Goal: Task Accomplishment & Management: Complete application form

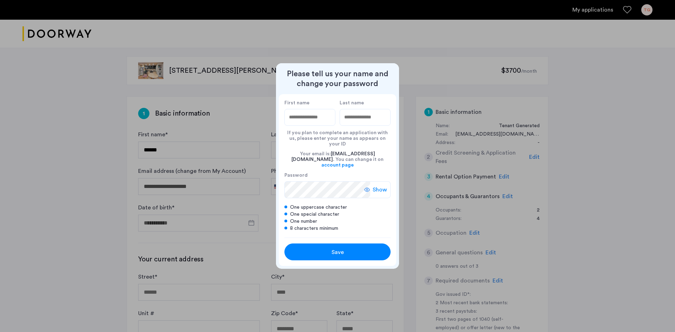
click at [299, 122] on input "First name" at bounding box center [309, 117] width 51 height 17
type input "*******"
click at [355, 123] on input "Last name" at bounding box center [365, 117] width 51 height 17
type input "******"
click at [380, 186] on span "Show" at bounding box center [380, 190] width 14 height 8
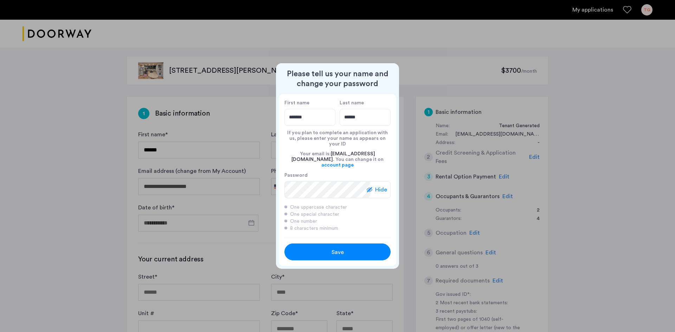
click at [330, 250] on div "Save" at bounding box center [337, 252] width 67 height 8
type input "*******"
type input "******"
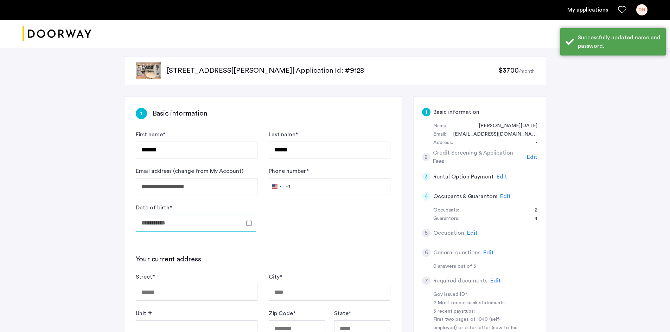
click at [171, 222] on input "Date of birth *" at bounding box center [196, 223] width 120 height 17
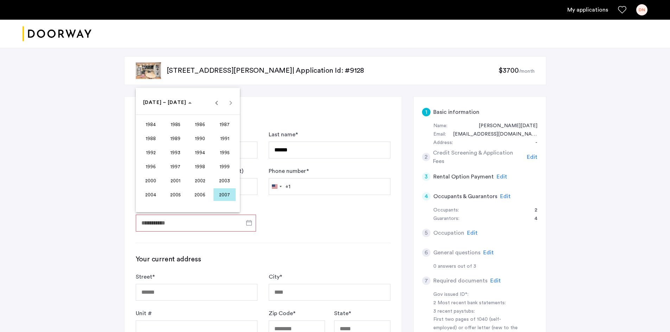
click at [229, 102] on div "[DATE] to [DATE] [DATE] – [DATE]" at bounding box center [187, 103] width 101 height 14
click at [231, 104] on div "[DATE] to [DATE] [DATE] – [DATE]" at bounding box center [187, 103] width 101 height 14
click at [216, 103] on span "Previous 24 years" at bounding box center [216, 103] width 14 height 14
click at [198, 126] on span "1962" at bounding box center [200, 124] width 22 height 13
click at [149, 153] on span "MAY" at bounding box center [151, 152] width 22 height 13
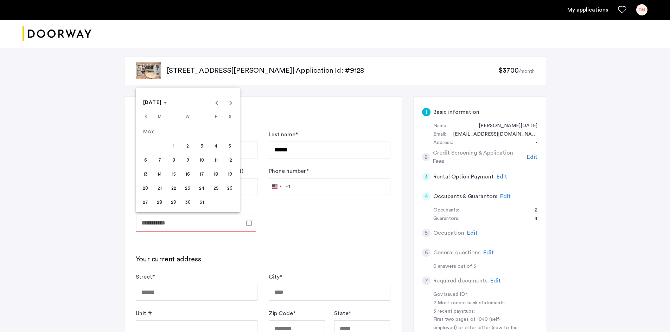
click at [231, 189] on span "26" at bounding box center [230, 188] width 13 height 13
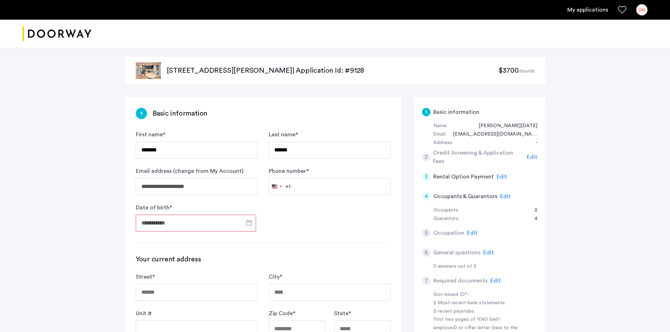
type input "**********"
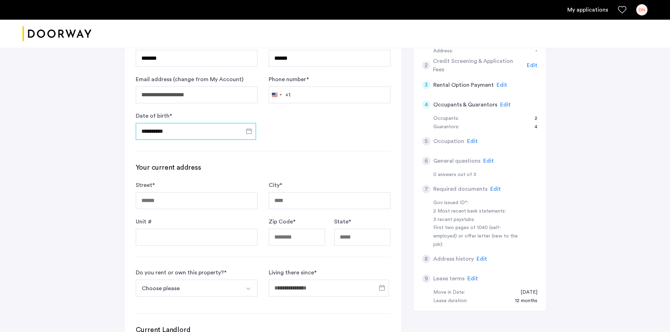
scroll to position [105, 0]
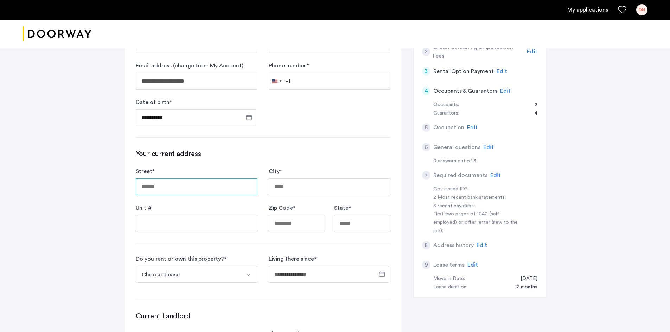
click at [178, 189] on input "Street *" at bounding box center [197, 187] width 122 height 17
type input "**********"
type input "*****"
type input "**"
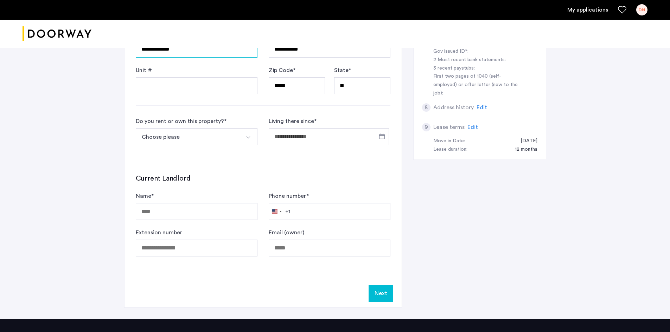
scroll to position [246, 0]
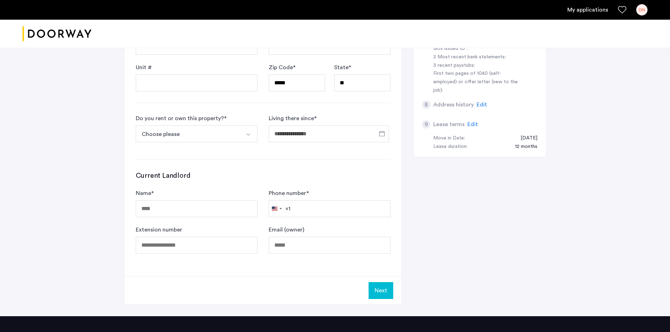
click at [250, 137] on img "Select option" at bounding box center [248, 135] width 6 height 6
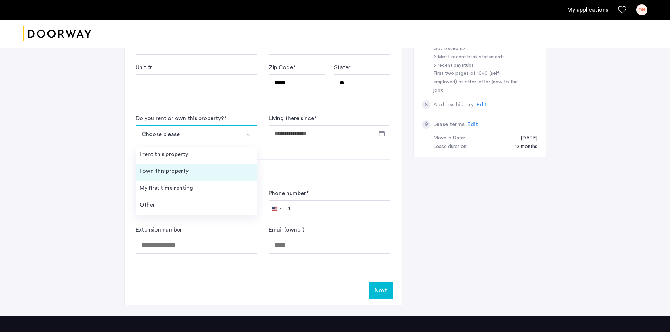
click at [164, 171] on div "I own this property" at bounding box center [164, 171] width 49 height 8
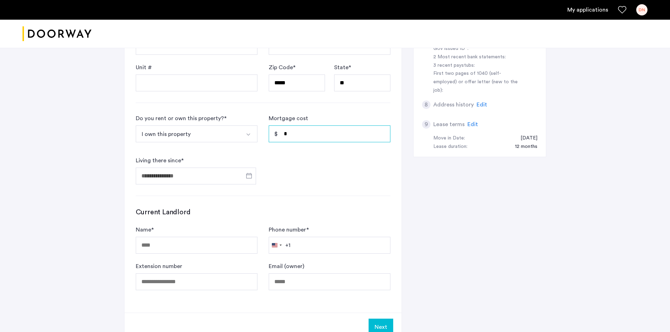
click at [310, 135] on input "*" at bounding box center [330, 133] width 122 height 17
type input "*"
type input "********"
click at [248, 176] on span "Open calendar" at bounding box center [248, 175] width 17 height 17
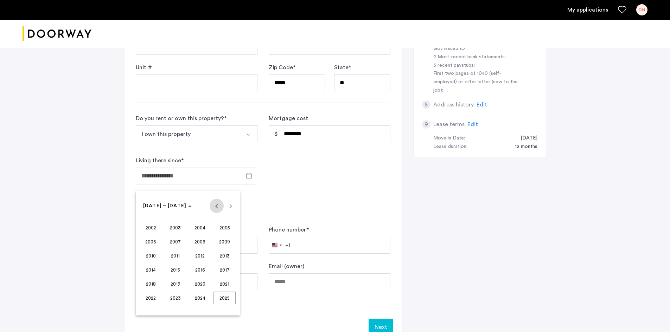
click at [215, 206] on span "Previous 24 years" at bounding box center [216, 206] width 14 height 14
click at [231, 208] on span "Next 24 years" at bounding box center [231, 206] width 14 height 14
click at [150, 245] on span "2006" at bounding box center [151, 241] width 22 height 13
click at [174, 270] on span "OCT" at bounding box center [175, 270] width 22 height 13
click at [144, 251] on span "1" at bounding box center [145, 249] width 13 height 13
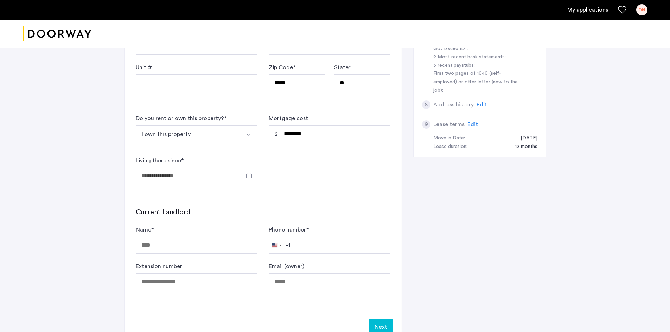
type input "**********"
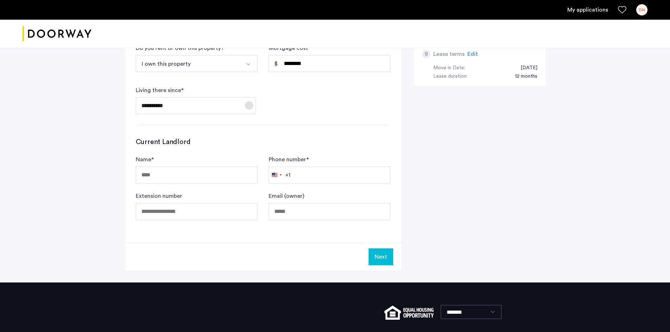
scroll to position [351, 0]
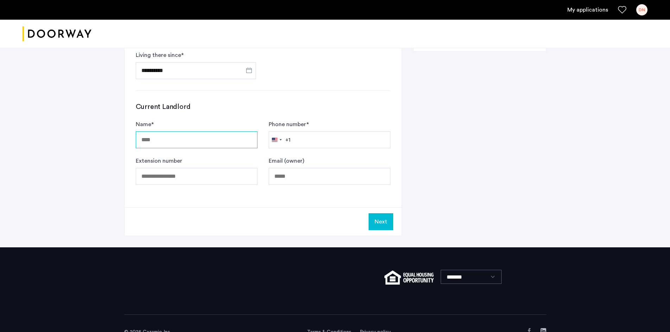
click at [193, 140] on input "Name *" at bounding box center [197, 139] width 122 height 17
type input "***"
click at [167, 177] on input "Extension number" at bounding box center [197, 176] width 122 height 17
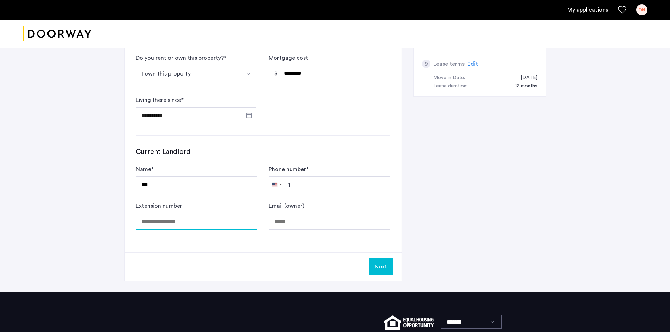
scroll to position [316, 0]
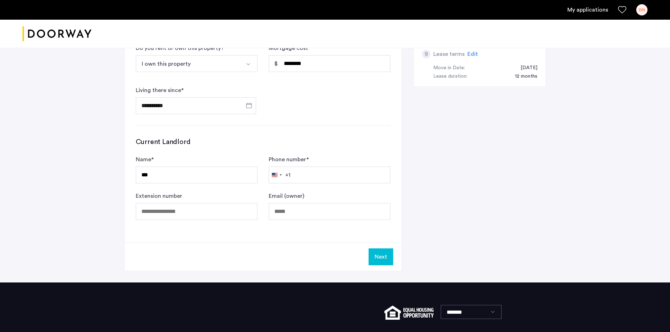
click at [381, 256] on button "Next" at bounding box center [380, 256] width 25 height 17
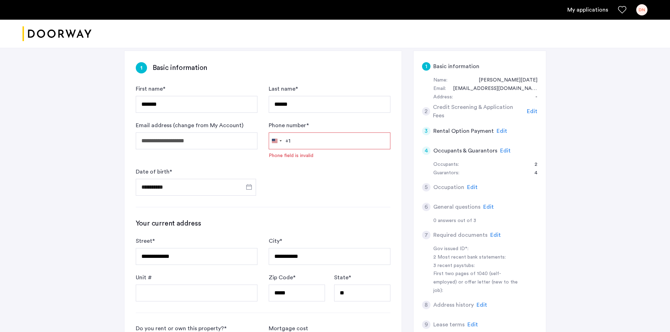
scroll to position [45, 0]
click at [306, 137] on input "Phone number *" at bounding box center [330, 141] width 122 height 17
type input "**********"
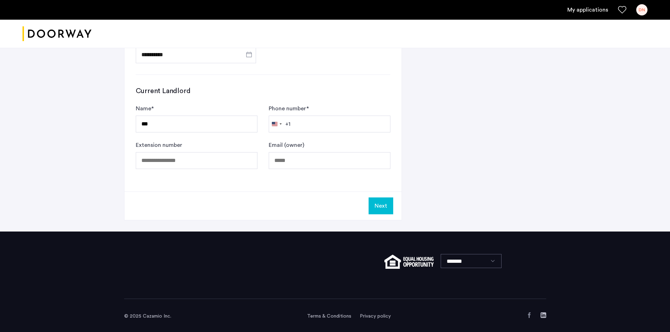
scroll to position [369, 0]
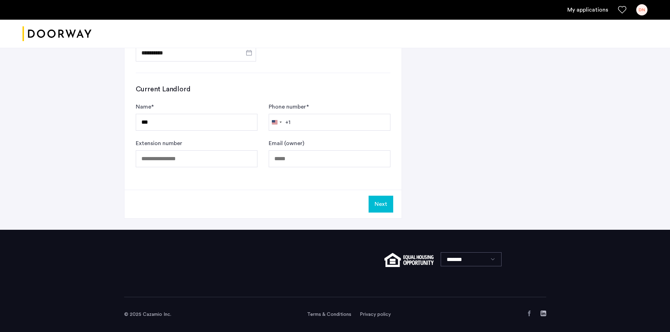
click at [382, 206] on button "Next" at bounding box center [380, 204] width 25 height 17
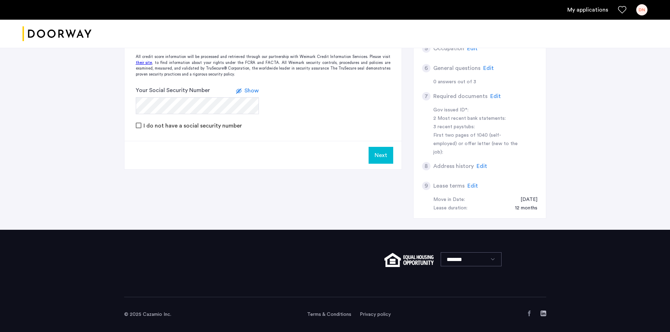
scroll to position [0, 0]
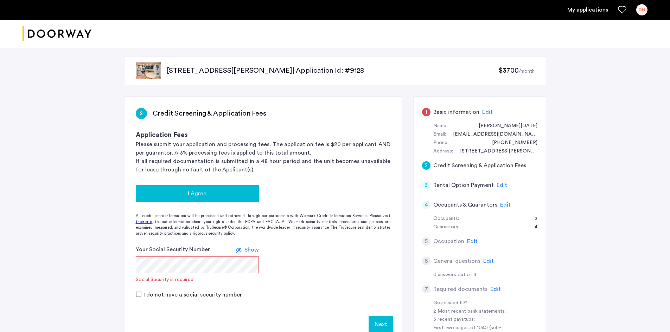
click at [216, 191] on div "I Agree" at bounding box center [197, 193] width 112 height 8
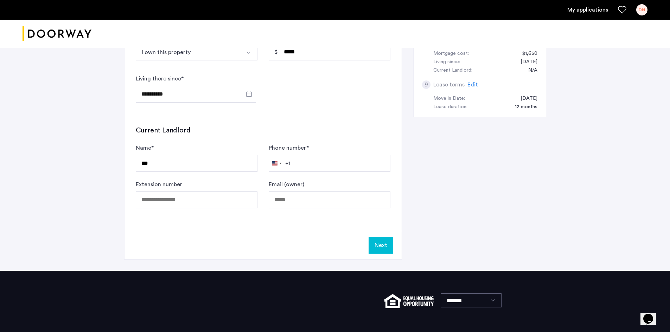
scroll to position [351, 0]
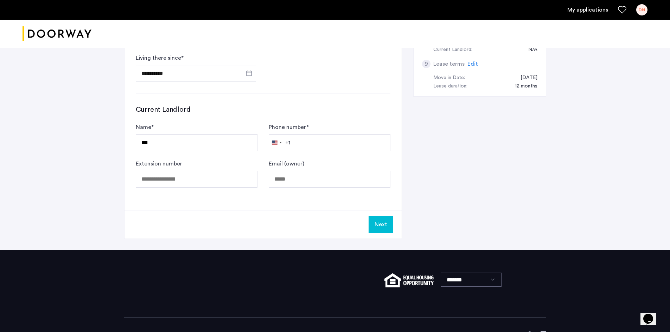
click at [383, 224] on button "Next" at bounding box center [380, 224] width 25 height 17
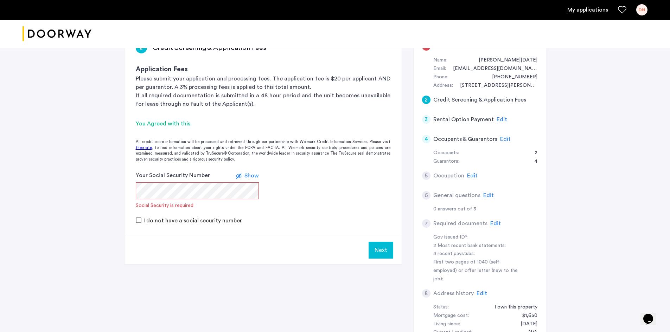
scroll to position [70, 0]
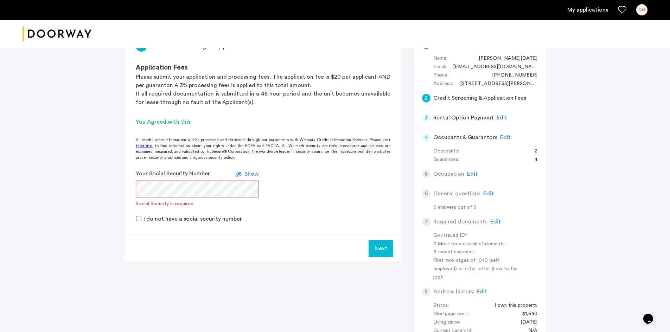
click at [251, 173] on span "Show" at bounding box center [251, 174] width 14 height 6
click at [243, 175] on icon at bounding box center [241, 175] width 6 height 6
click at [129, 189] on form "Your Social Security Number Show Social Security is required I do not have a so…" at bounding box center [262, 195] width 277 height 53
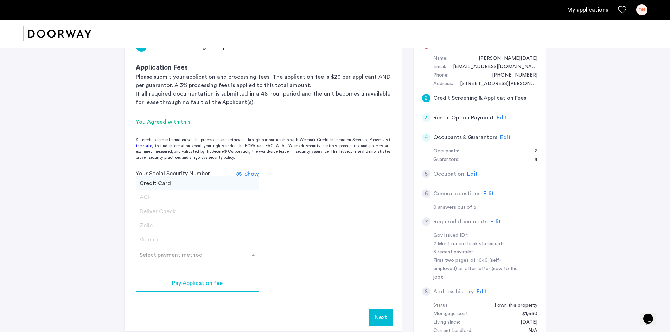
click at [252, 255] on span at bounding box center [254, 255] width 9 height 8
click at [160, 184] on span "Credit Card" at bounding box center [155, 184] width 31 height 6
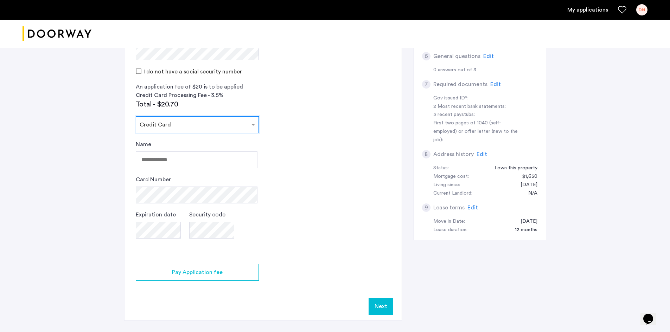
scroll to position [211, 0]
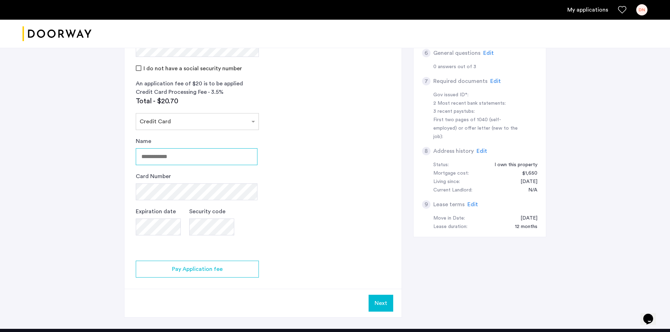
drag, startPoint x: 188, startPoint y: 158, endPoint x: 136, endPoint y: 156, distance: 51.4
click at [136, 156] on input "Name" at bounding box center [197, 156] width 122 height 17
type input "**********"
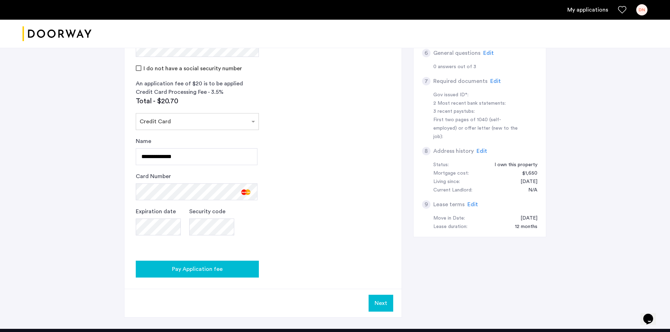
click at [225, 271] on div "Pay Application fee" at bounding box center [197, 269] width 112 height 8
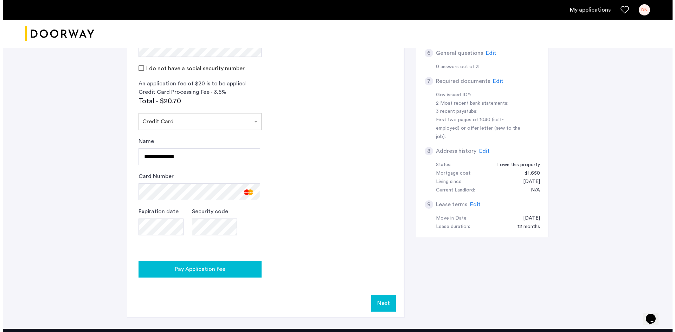
scroll to position [0, 0]
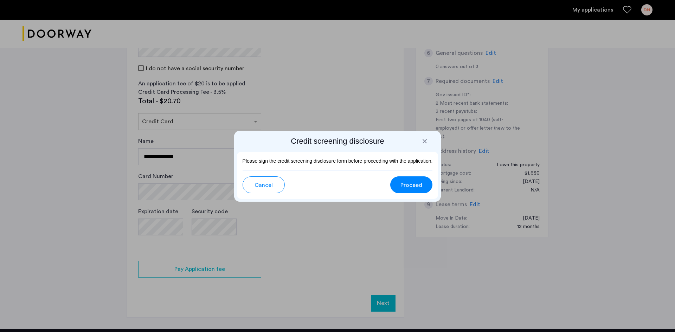
click at [409, 185] on span "Proceed" at bounding box center [411, 185] width 22 height 8
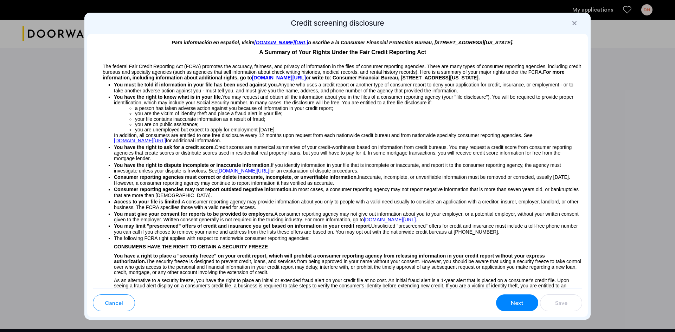
click at [511, 302] on span "Next" at bounding box center [517, 303] width 13 height 8
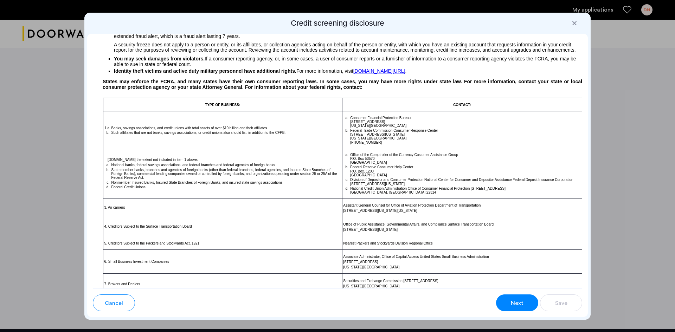
click at [511, 302] on span "Next" at bounding box center [517, 303] width 13 height 8
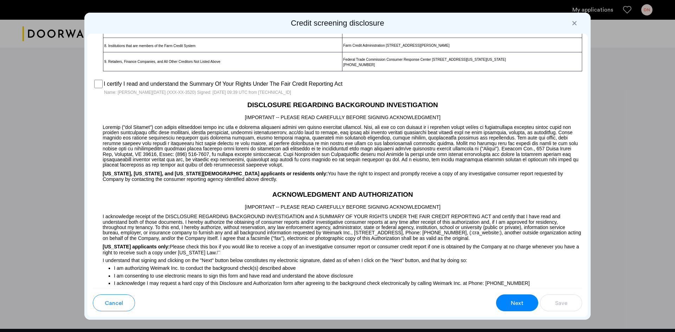
click at [510, 304] on button "Next" at bounding box center [517, 303] width 42 height 17
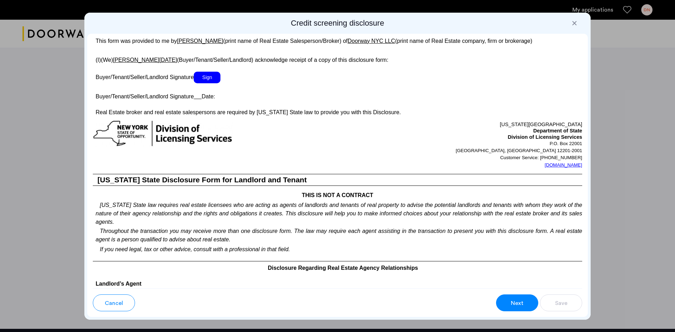
scroll to position [1186, 0]
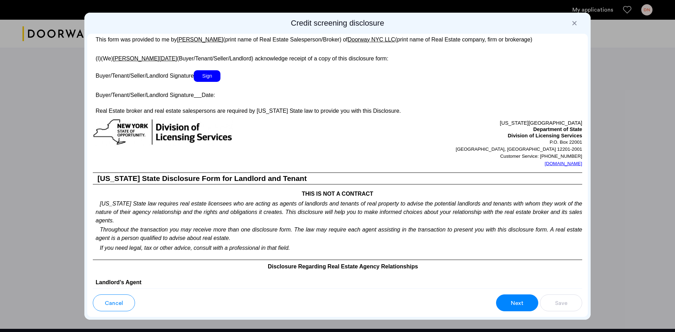
click at [207, 78] on span "Sign" at bounding box center [207, 76] width 27 height 12
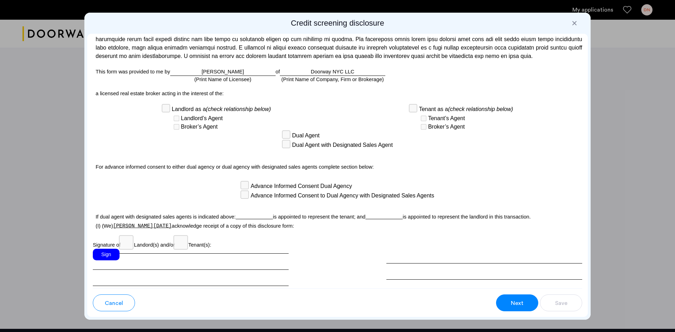
scroll to position [1727, 0]
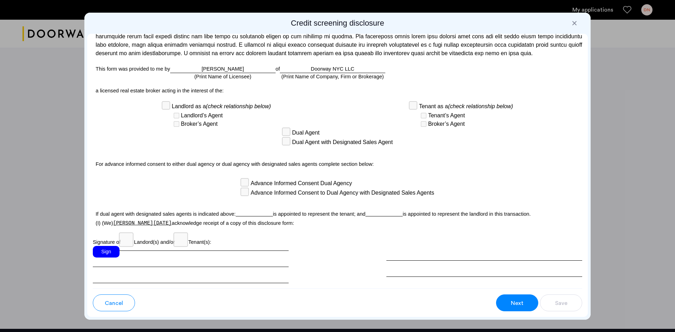
click at [123, 254] on div "Sign" at bounding box center [191, 272] width 196 height 53
click at [109, 249] on div "Sign" at bounding box center [106, 252] width 27 height 12
click at [512, 301] on span "Next" at bounding box center [517, 303] width 13 height 8
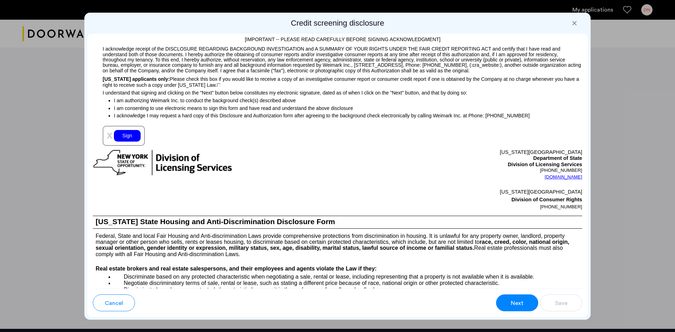
scroll to position [652, 0]
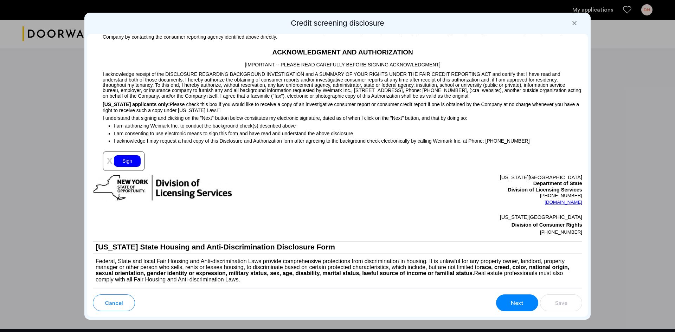
click at [133, 162] on div "Sign" at bounding box center [127, 161] width 27 height 12
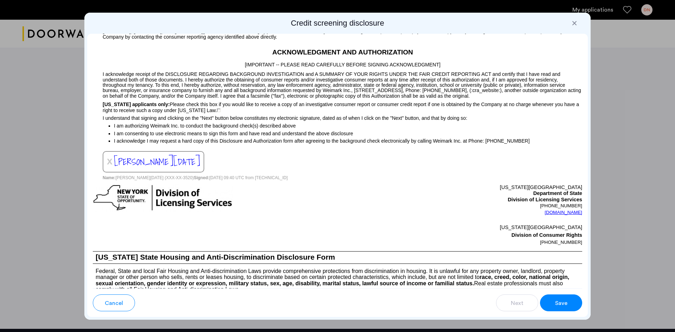
click at [559, 301] on span "Save" at bounding box center [561, 303] width 12 height 8
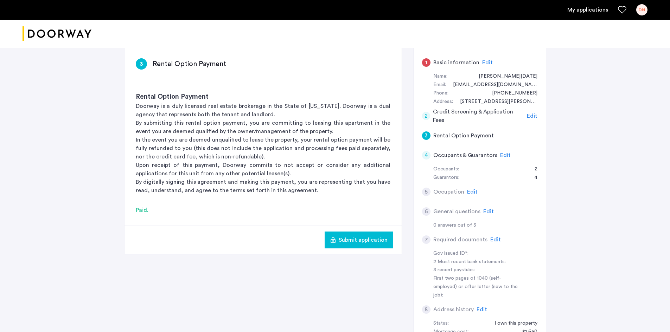
scroll to position [70, 0]
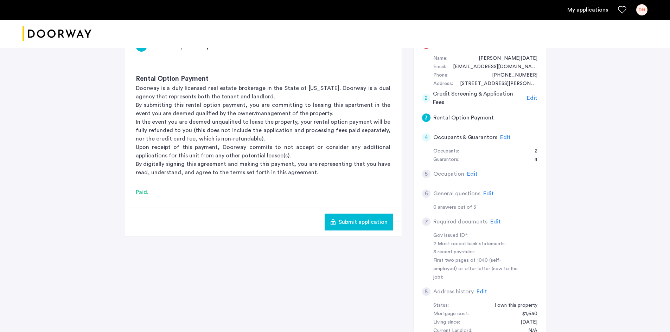
click at [364, 220] on span "Submit application" at bounding box center [362, 222] width 49 height 8
click at [366, 221] on span "Submit application" at bounding box center [362, 222] width 49 height 8
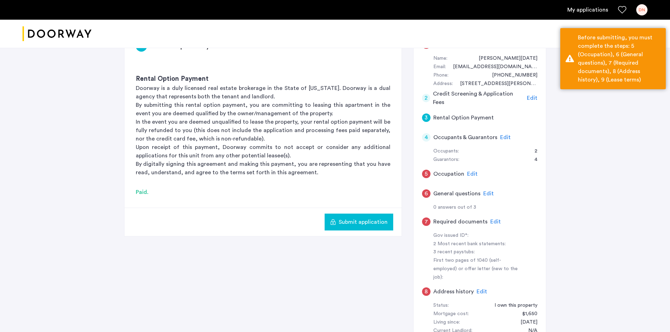
click at [503, 136] on span "Edit" at bounding box center [505, 138] width 11 height 6
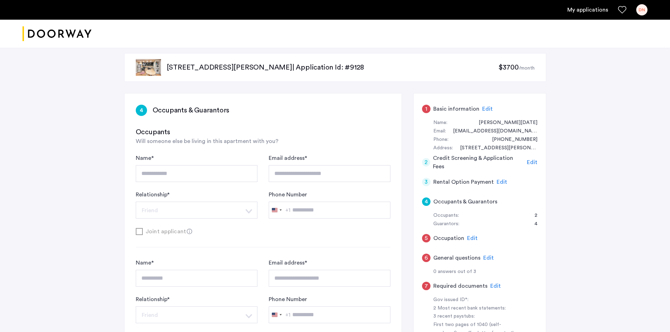
scroll to position [0, 0]
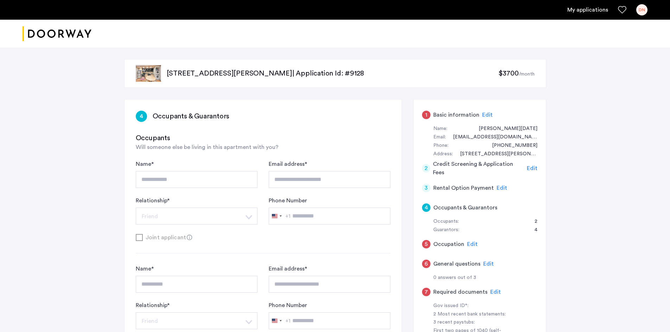
click at [535, 167] on span "Edit" at bounding box center [532, 169] width 11 height 6
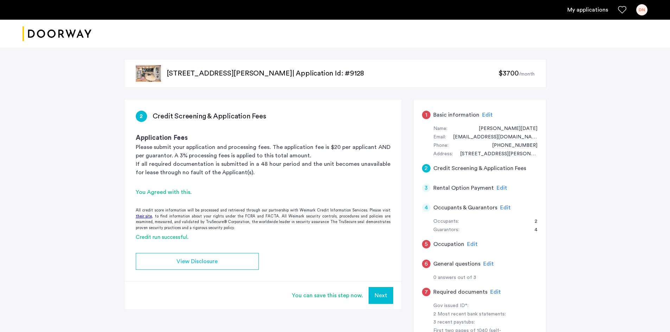
click at [502, 187] on span "Edit" at bounding box center [501, 188] width 11 height 6
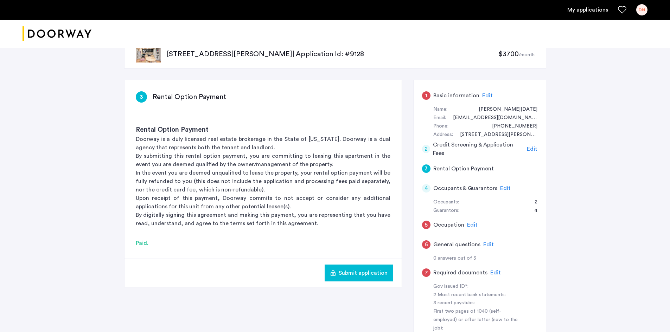
scroll to position [35, 0]
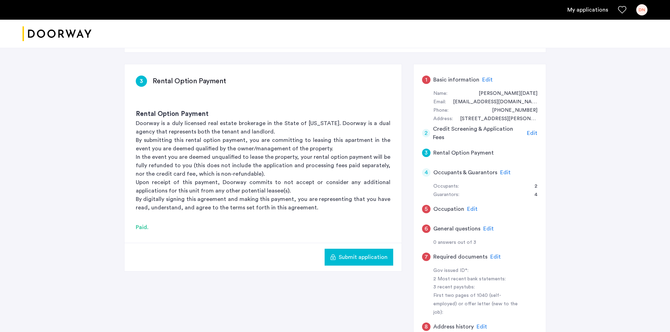
click at [504, 172] on span "Edit" at bounding box center [505, 173] width 11 height 6
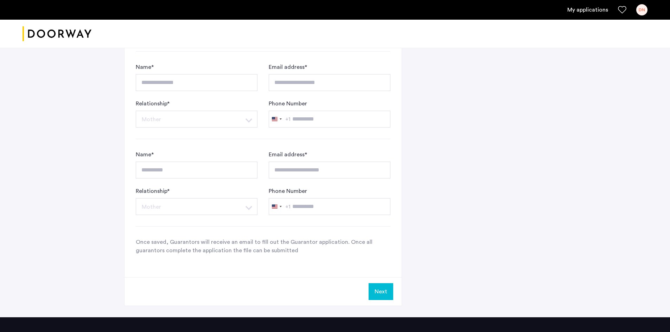
scroll to position [527, 0]
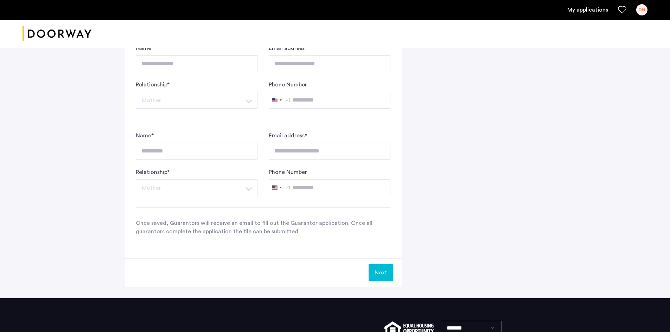
click at [380, 272] on button "Next" at bounding box center [380, 272] width 25 height 17
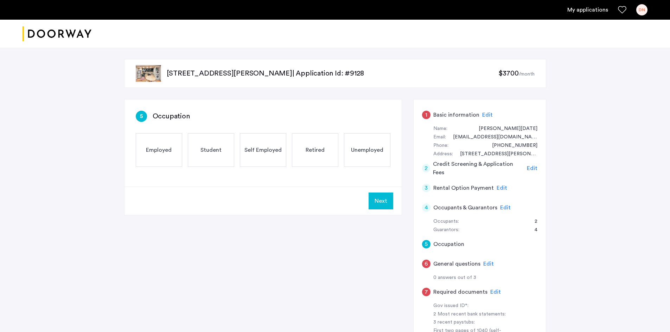
scroll to position [35, 0]
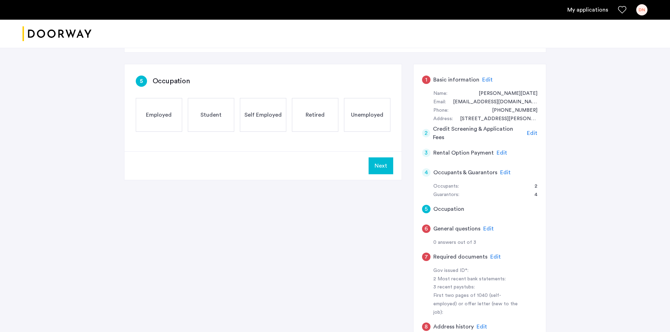
click at [156, 114] on span "Employed" at bounding box center [159, 115] width 26 height 8
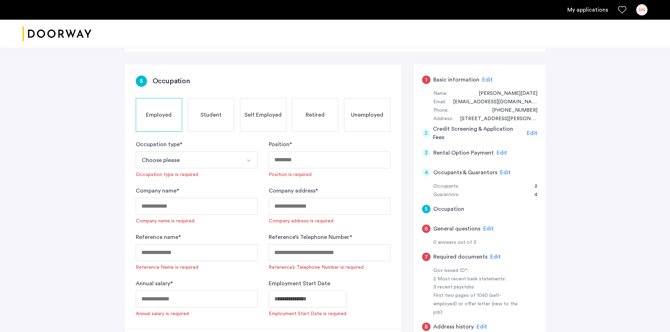
click at [249, 161] on img "Select option" at bounding box center [249, 161] width 6 height 6
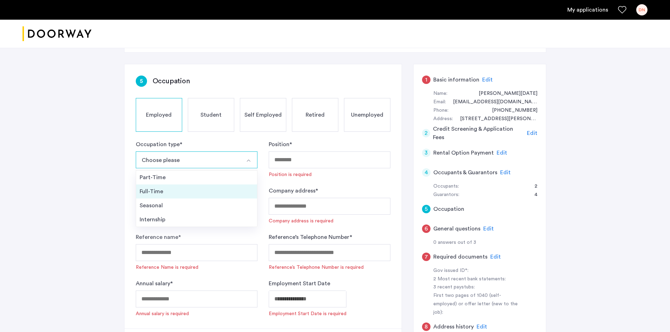
click at [160, 190] on div "Full-Time" at bounding box center [197, 191] width 114 height 8
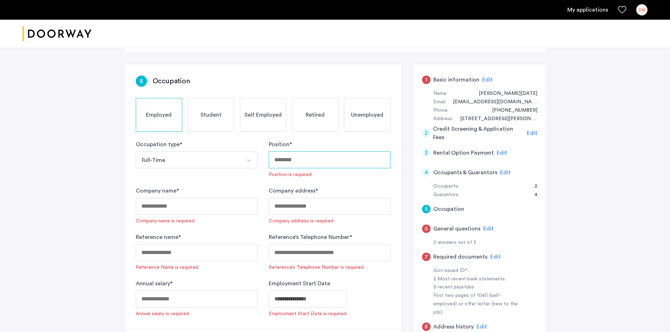
click at [280, 160] on input "Position *" at bounding box center [330, 159] width 122 height 17
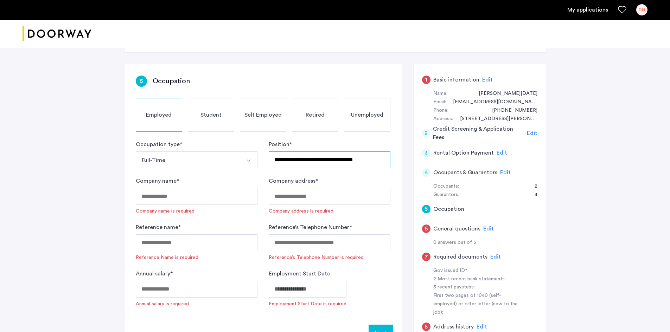
type input "**********"
click at [194, 195] on input "Company name *" at bounding box center [197, 196] width 122 height 17
type input "***"
click at [286, 199] on input "Company address *" at bounding box center [330, 196] width 122 height 17
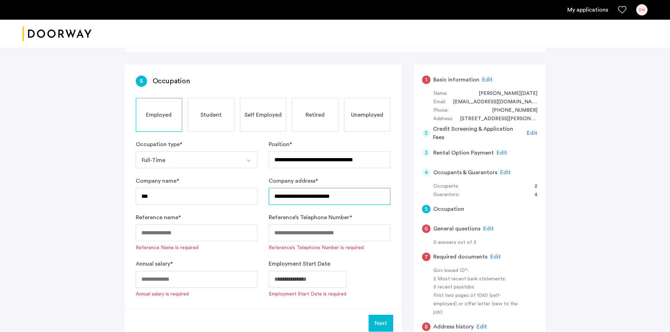
type input "**********"
click at [207, 233] on input "Reference name *" at bounding box center [197, 233] width 122 height 17
type input "*"
type input "**********"
click at [278, 233] on input "Reference’s Telephone Number *" at bounding box center [330, 233] width 122 height 17
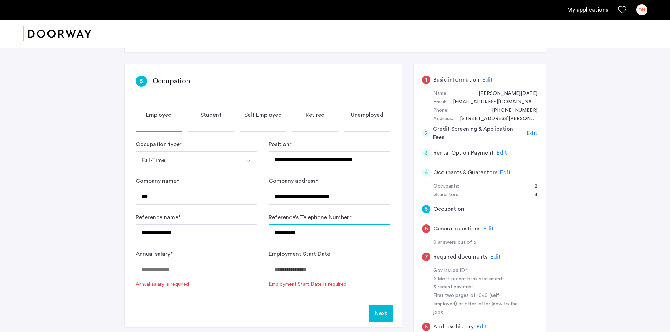
type input "**********"
click at [202, 270] on input "Annual salary *" at bounding box center [197, 269] width 122 height 17
type input "******"
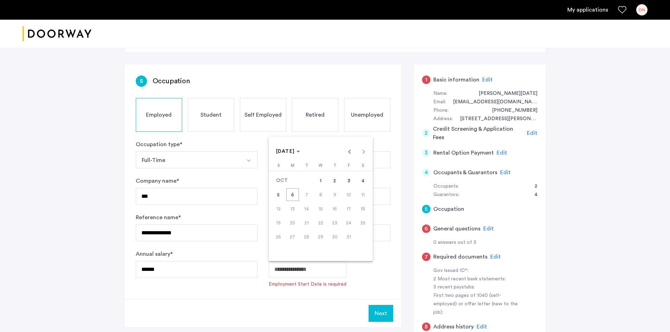
click at [318, 269] on body "**********" at bounding box center [335, 131] width 670 height 332
click at [300, 152] on span "OCT 2025" at bounding box center [288, 152] width 24 height 6
click at [283, 243] on span "2022" at bounding box center [283, 243] width 22 height 13
click at [359, 215] on span "DEC" at bounding box center [357, 215] width 22 height 13
click at [334, 182] on span "1" at bounding box center [334, 180] width 13 height 13
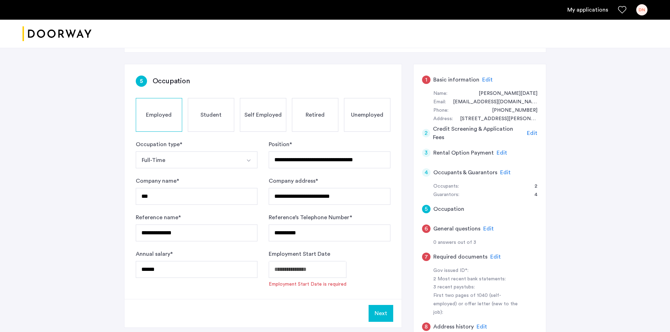
type input "**********"
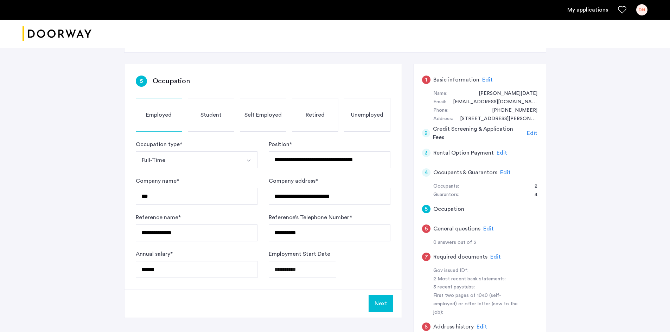
click at [383, 303] on button "Next" at bounding box center [380, 303] width 25 height 17
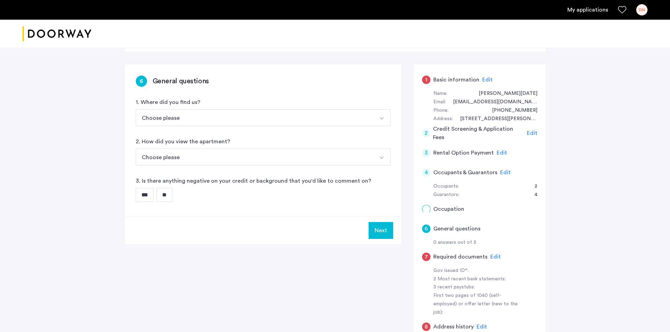
scroll to position [0, 0]
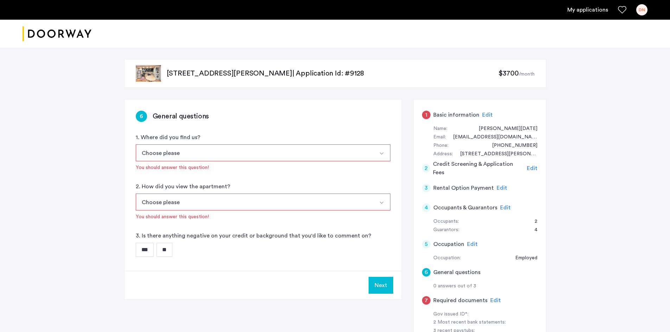
click at [381, 154] on img "Select option" at bounding box center [382, 154] width 6 height 6
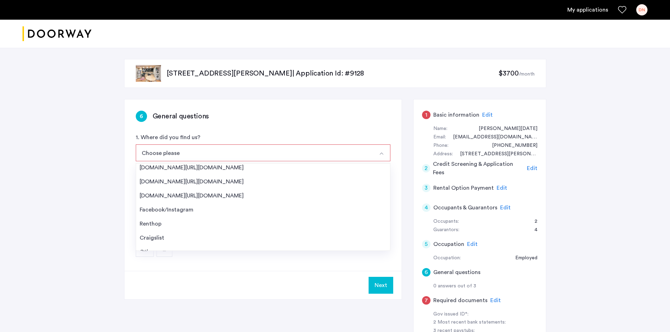
scroll to position [11, 0]
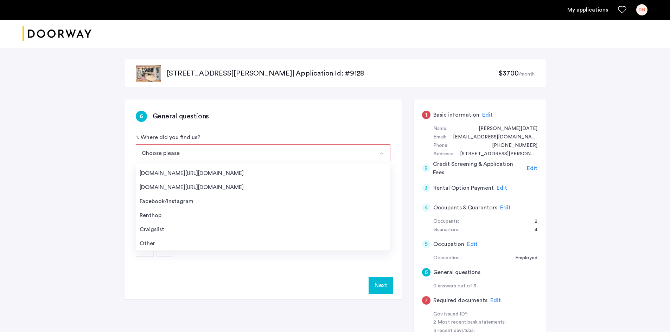
click at [150, 243] on div "Other" at bounding box center [263, 243] width 247 height 8
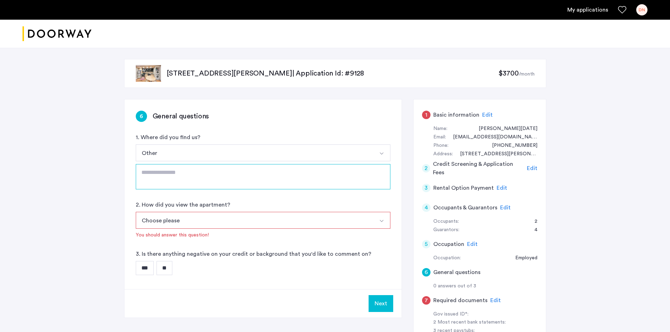
click at [141, 172] on textarea at bounding box center [263, 176] width 254 height 25
type textarea "**********"
click at [383, 222] on img "Select option" at bounding box center [382, 221] width 6 height 6
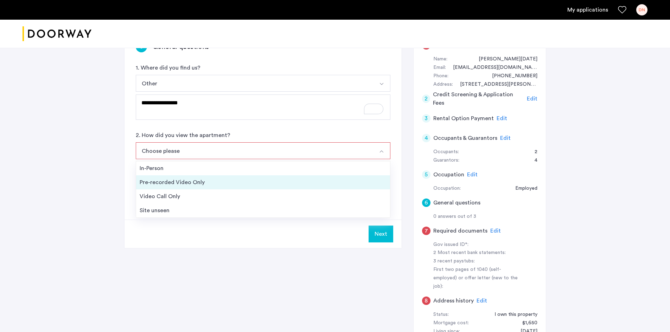
scroll to position [70, 0]
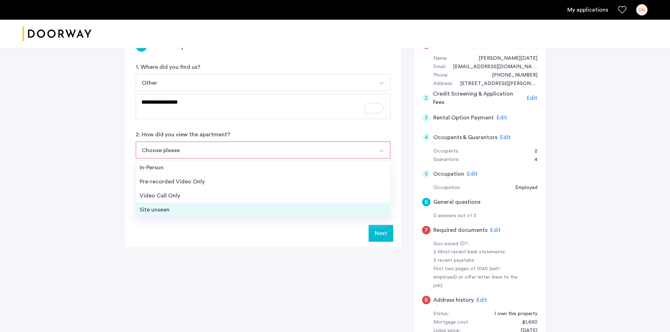
click at [155, 210] on div "Site unseen" at bounding box center [263, 210] width 247 height 8
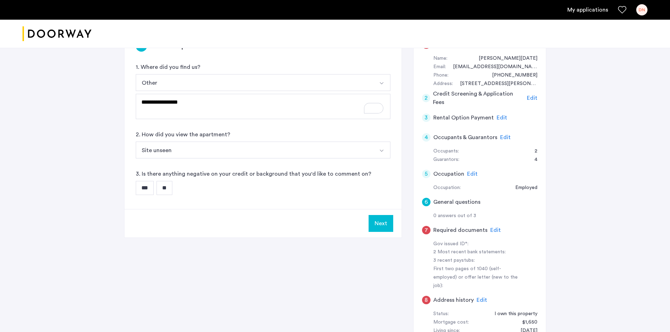
click at [168, 190] on input "**" at bounding box center [164, 188] width 16 height 14
click at [385, 224] on button "Next" at bounding box center [380, 223] width 25 height 17
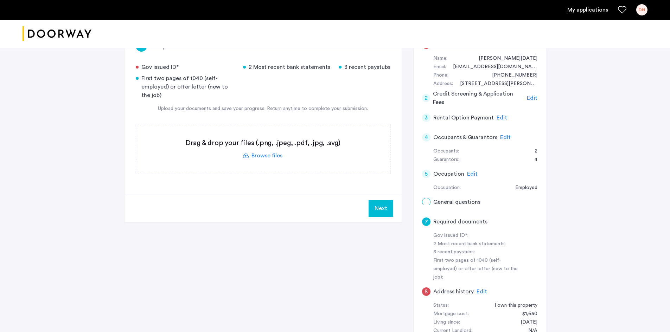
scroll to position [0, 0]
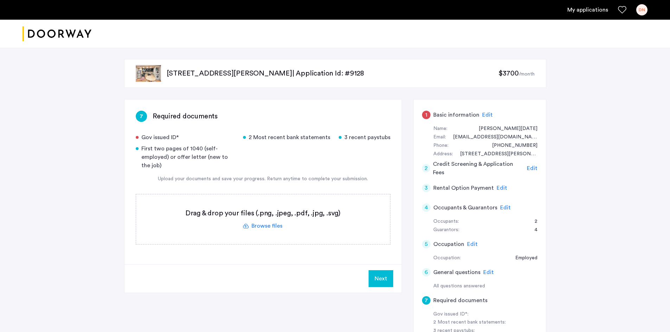
click at [267, 225] on label at bounding box center [263, 219] width 254 height 50
click at [0, 0] on input "file" at bounding box center [0, 0] width 0 height 0
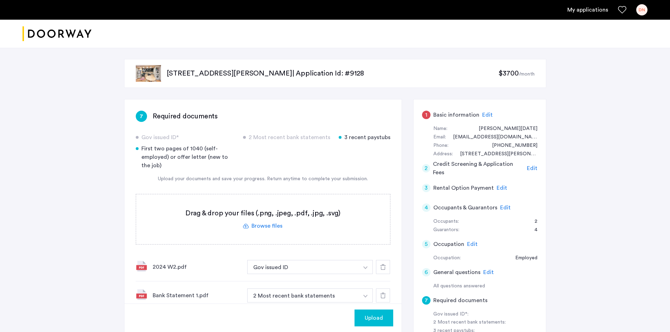
scroll to position [70, 0]
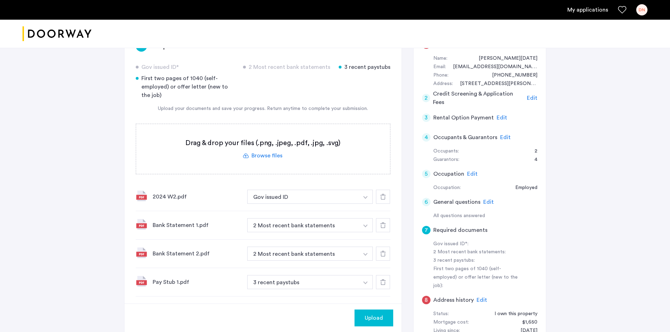
click at [384, 195] on use at bounding box center [383, 197] width 6 height 6
click at [375, 319] on span "Upload" at bounding box center [373, 318] width 18 height 8
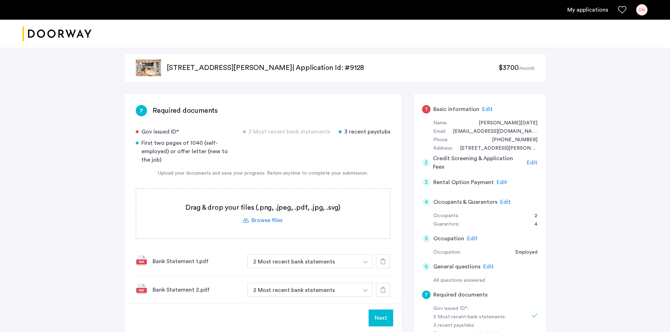
scroll to position [0, 0]
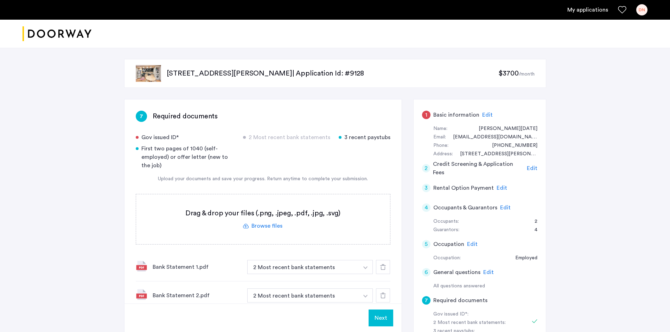
click at [265, 227] on label at bounding box center [263, 219] width 254 height 50
click at [0, 0] on input "file" at bounding box center [0, 0] width 0 height 0
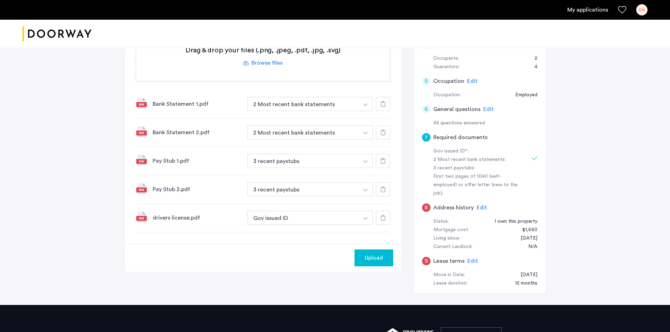
scroll to position [176, 0]
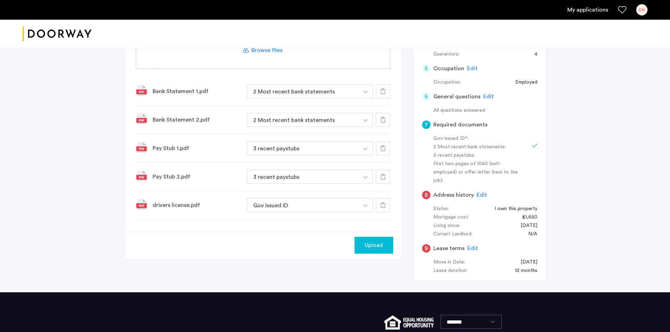
click at [371, 246] on span "Upload" at bounding box center [373, 245] width 18 height 8
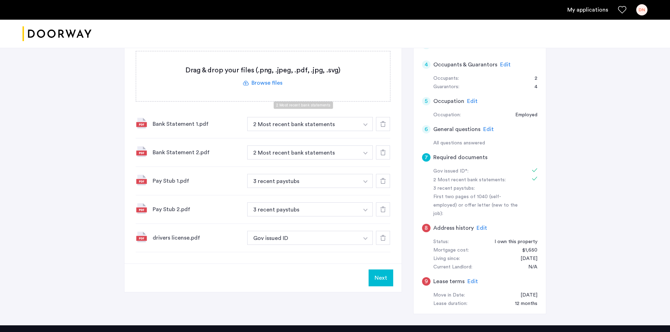
scroll to position [105, 0]
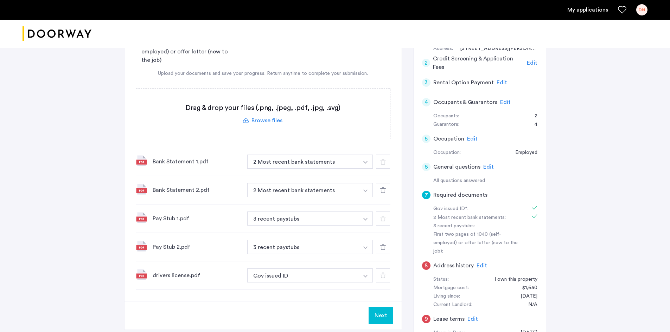
click at [270, 123] on label at bounding box center [263, 114] width 254 height 50
click at [0, 0] on input "file" at bounding box center [0, 0] width 0 height 0
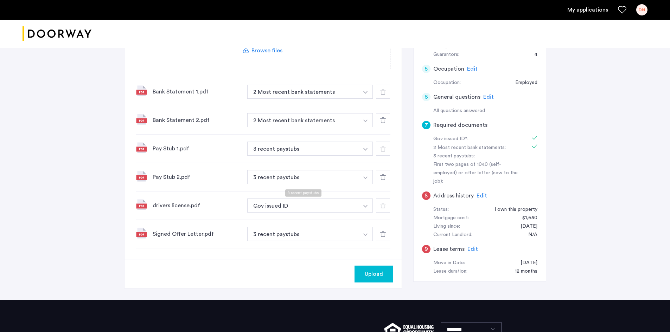
scroll to position [176, 0]
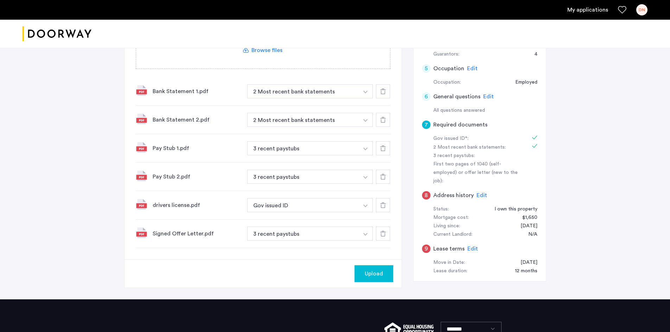
click at [366, 233] on img "button" at bounding box center [365, 234] width 4 height 3
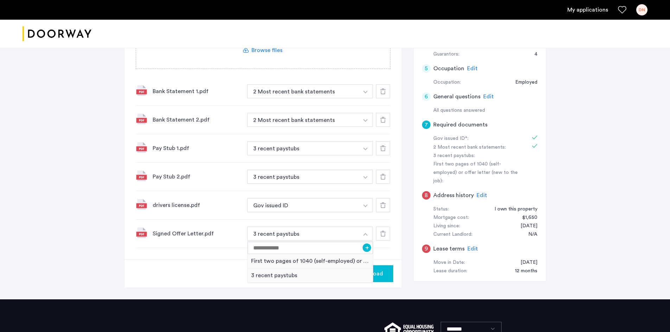
click at [385, 233] on icon at bounding box center [383, 234] width 6 height 6
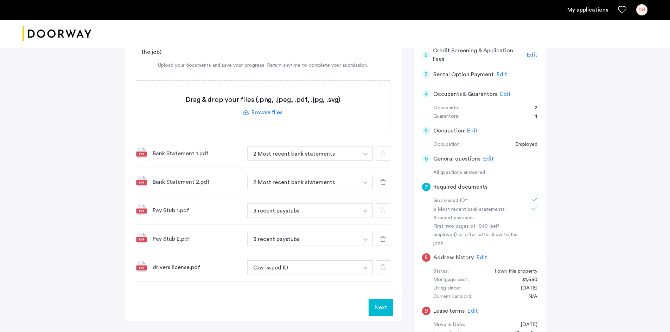
scroll to position [105, 0]
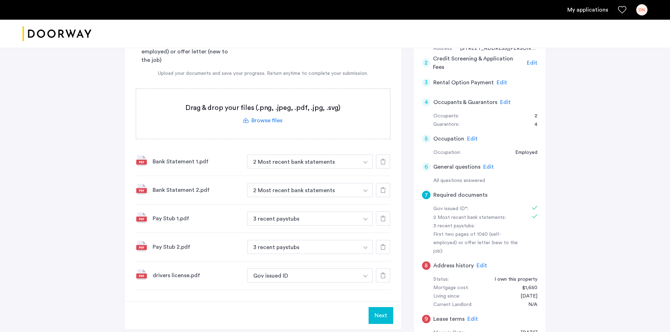
click at [266, 122] on label at bounding box center [263, 114] width 254 height 50
click at [0, 0] on input "file" at bounding box center [0, 0] width 0 height 0
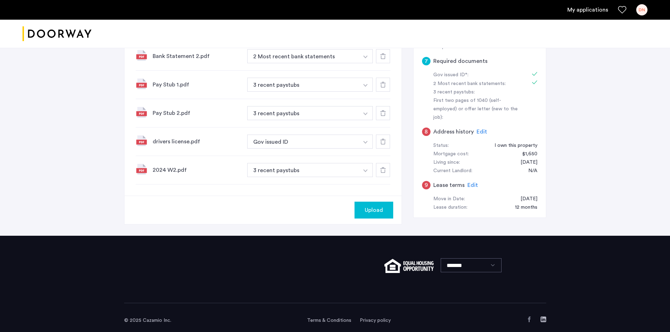
scroll to position [245, 0]
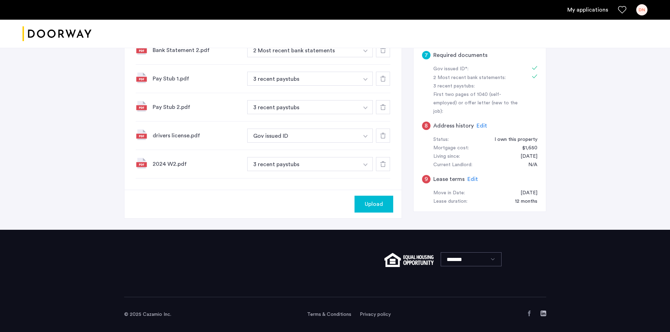
click at [365, 163] on button "button" at bounding box center [365, 164] width 14 height 14
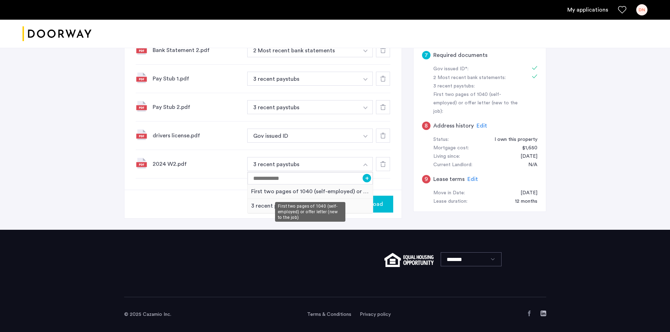
click at [286, 191] on div "First two pages of 1040 (self-employed) or offer letter (new to the job)" at bounding box center [309, 192] width 125 height 14
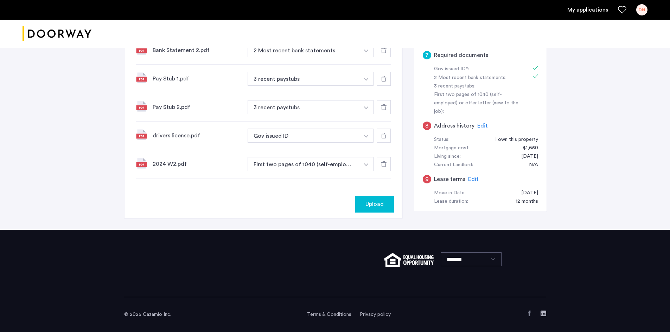
click at [367, 204] on span "Upload" at bounding box center [374, 204] width 18 height 8
click at [384, 199] on button "Next" at bounding box center [381, 204] width 25 height 17
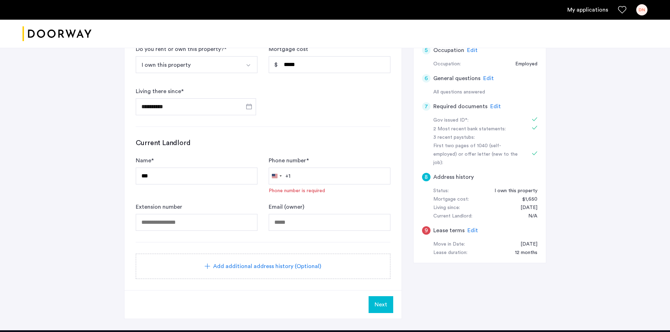
scroll to position [211, 0]
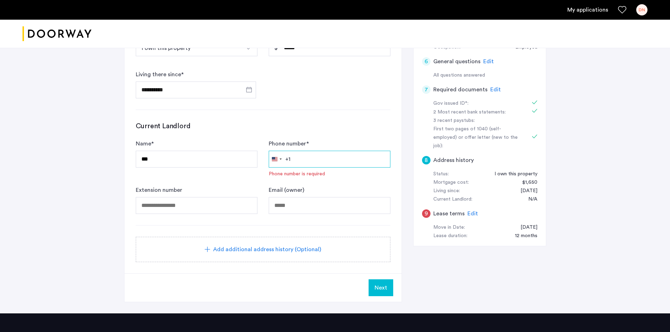
click at [321, 155] on input "Phone number *" at bounding box center [330, 159] width 122 height 17
type input "**********"
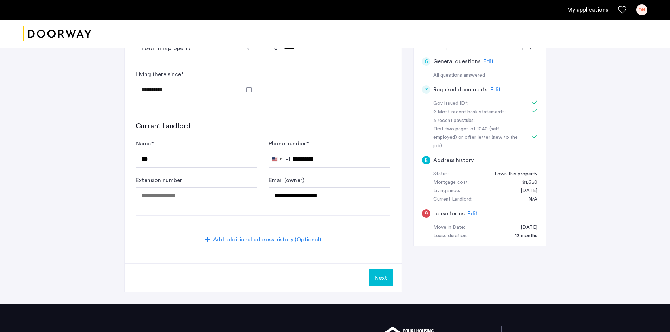
click at [380, 275] on span "Next" at bounding box center [380, 278] width 13 height 8
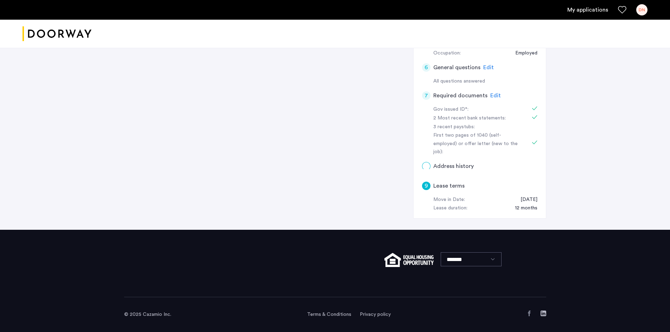
scroll to position [0, 0]
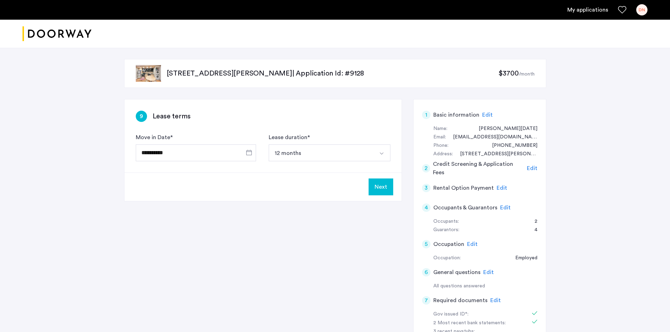
click at [383, 187] on button "Next" at bounding box center [380, 187] width 25 height 17
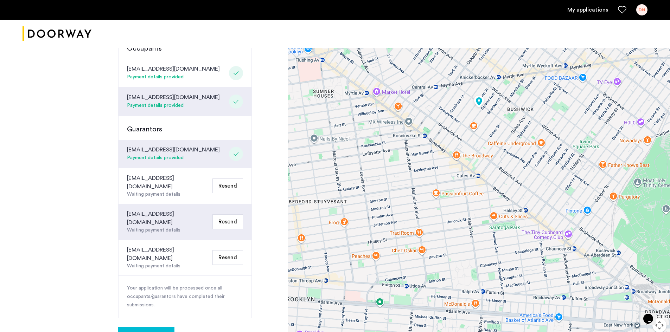
scroll to position [141, 0]
